Goal: Find contact information

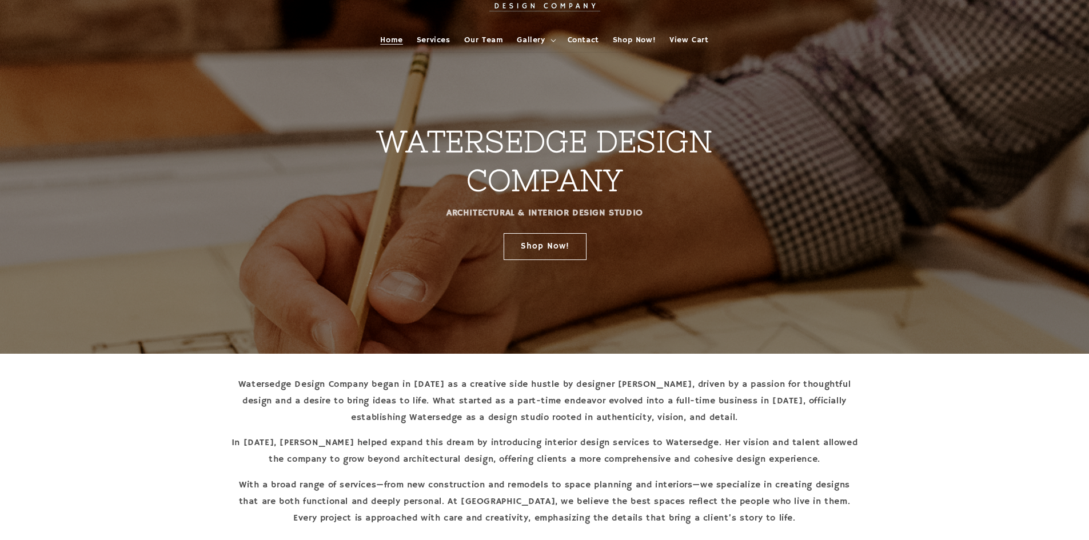
scroll to position [57, 0]
click at [581, 45] on span "Contact" at bounding box center [583, 40] width 31 height 10
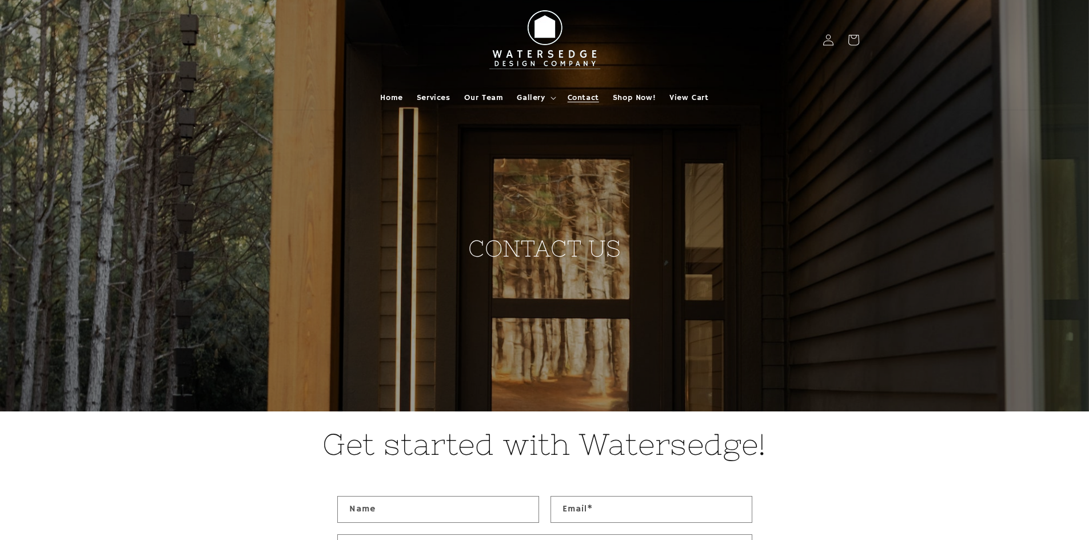
click at [547, 58] on img at bounding box center [545, 40] width 126 height 71
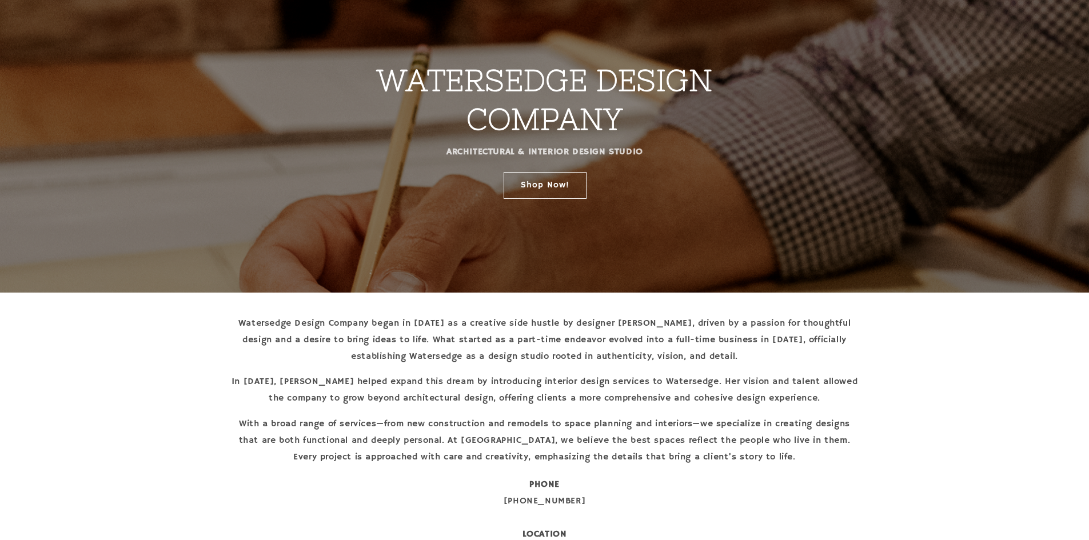
scroll to position [10, 0]
